Goal: Task Accomplishment & Management: Use online tool/utility

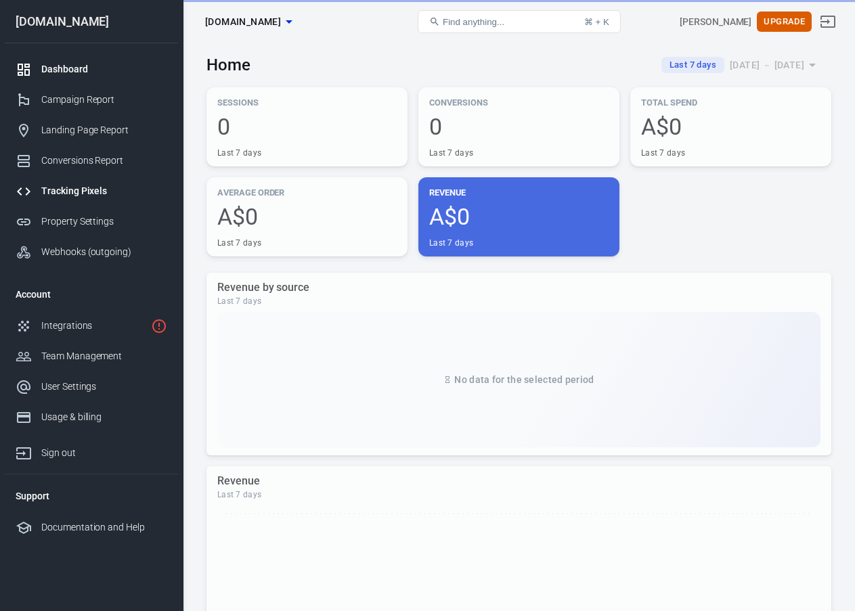
click at [91, 193] on div "Tracking Pixels" at bounding box center [104, 191] width 126 height 14
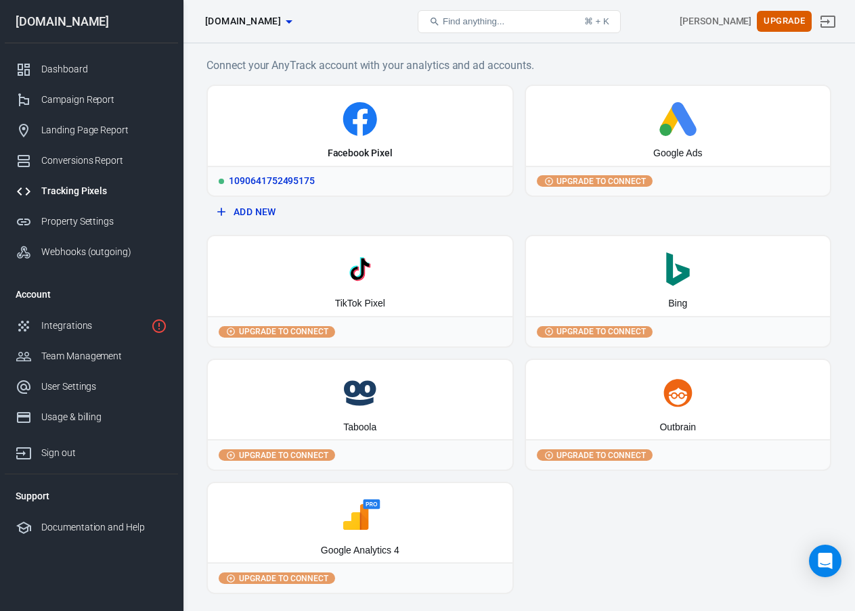
click at [345, 133] on icon at bounding box center [360, 119] width 294 height 34
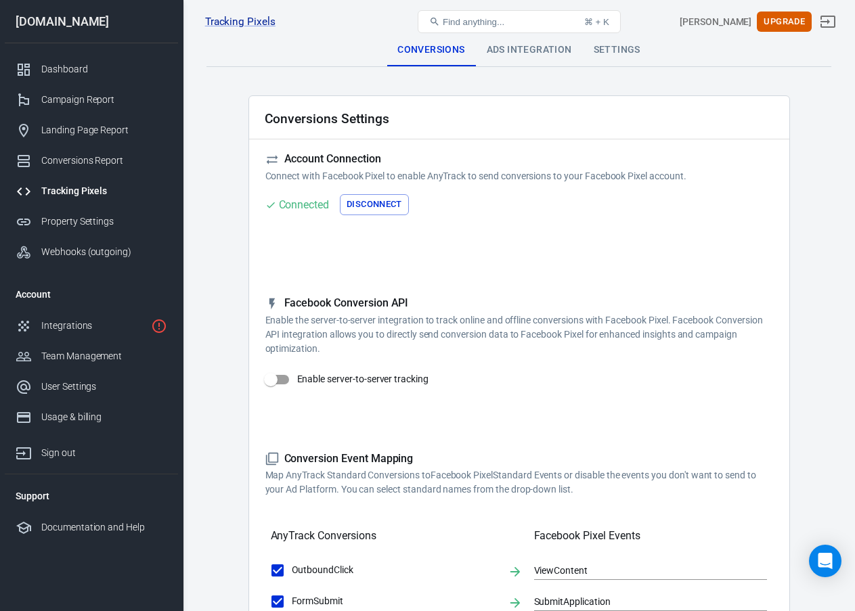
click at [527, 48] on div "Ads Integration" at bounding box center [529, 50] width 107 height 32
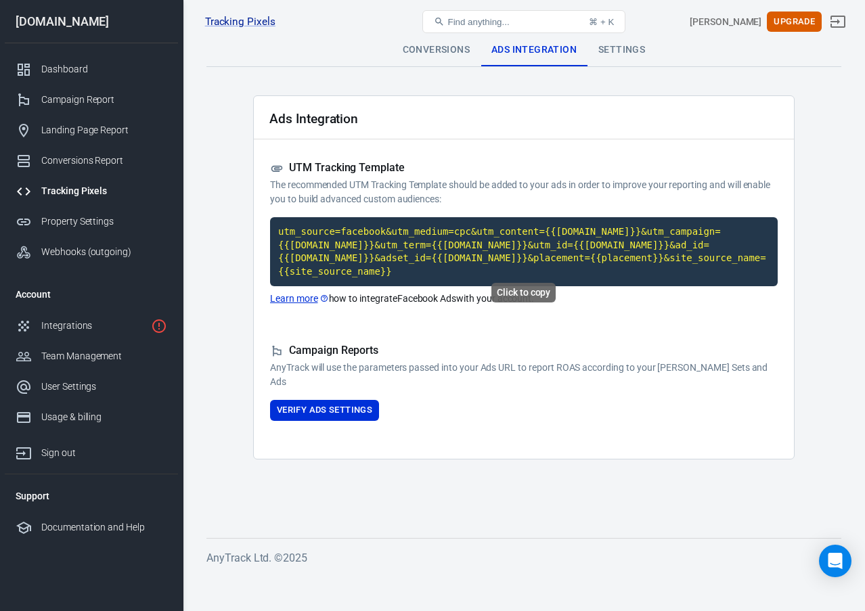
click at [443, 237] on code "utm_source=facebook&utm_medium=cpc&utm_content={{[DOMAIN_NAME]}}&utm_campaign={…" at bounding box center [524, 251] width 508 height 69
click at [462, 258] on code "utm_source=facebook&utm_medium=cpc&utm_content={{[DOMAIN_NAME]}}&utm_campaign={…" at bounding box center [524, 251] width 508 height 69
